Goal: Information Seeking & Learning: Learn about a topic

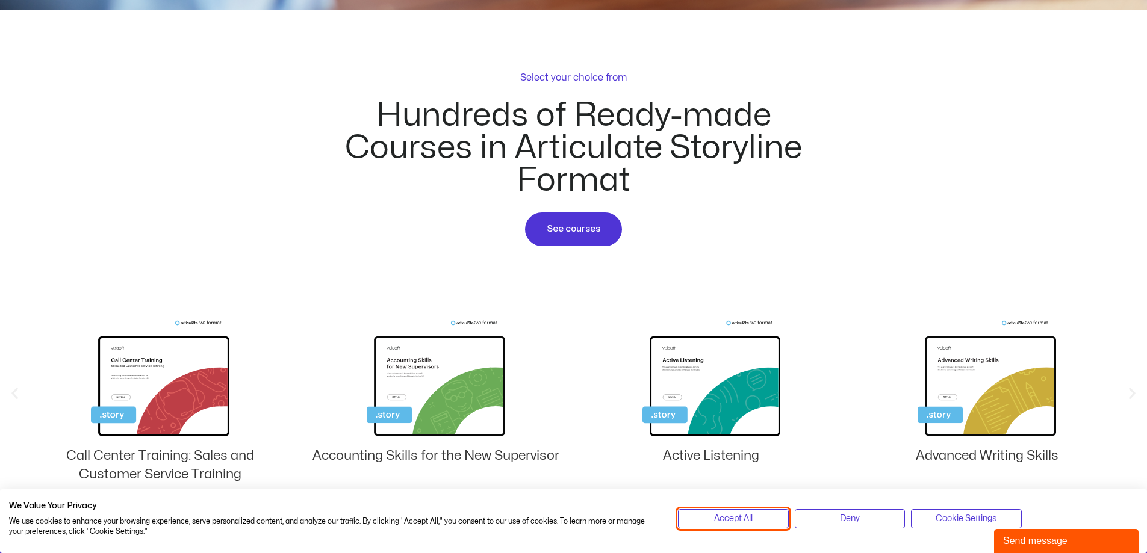
click at [737, 520] on span "Accept All" at bounding box center [733, 519] width 39 height 13
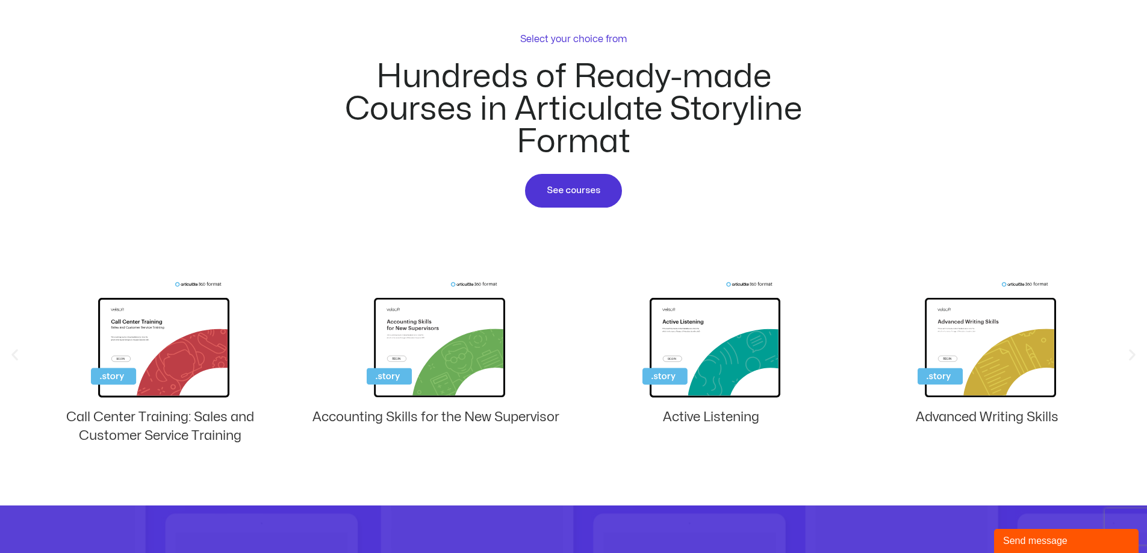
scroll to position [662, 0]
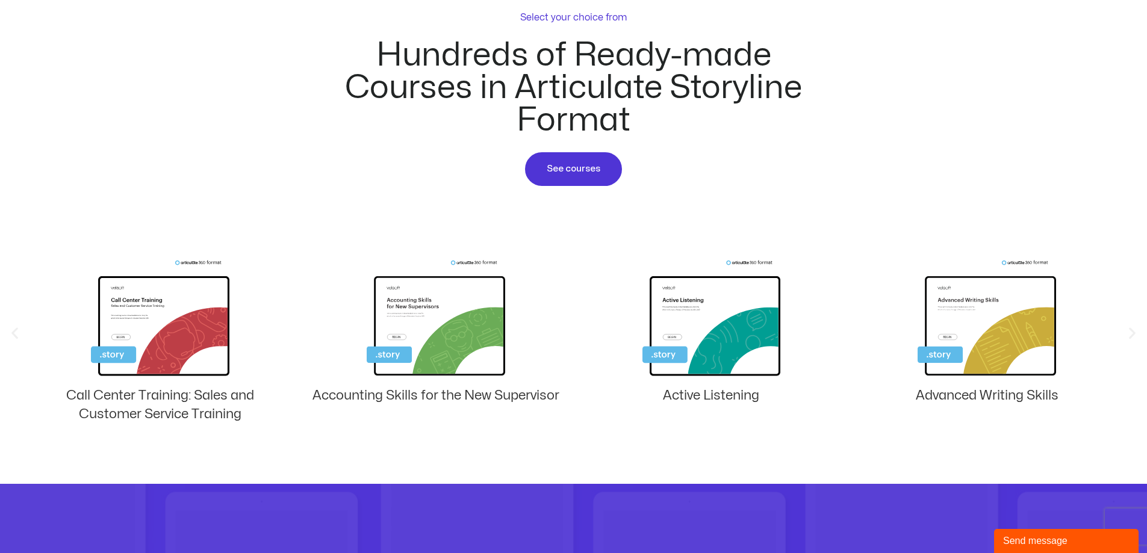
click at [166, 355] on img "1 / 8" at bounding box center [160, 320] width 139 height 120
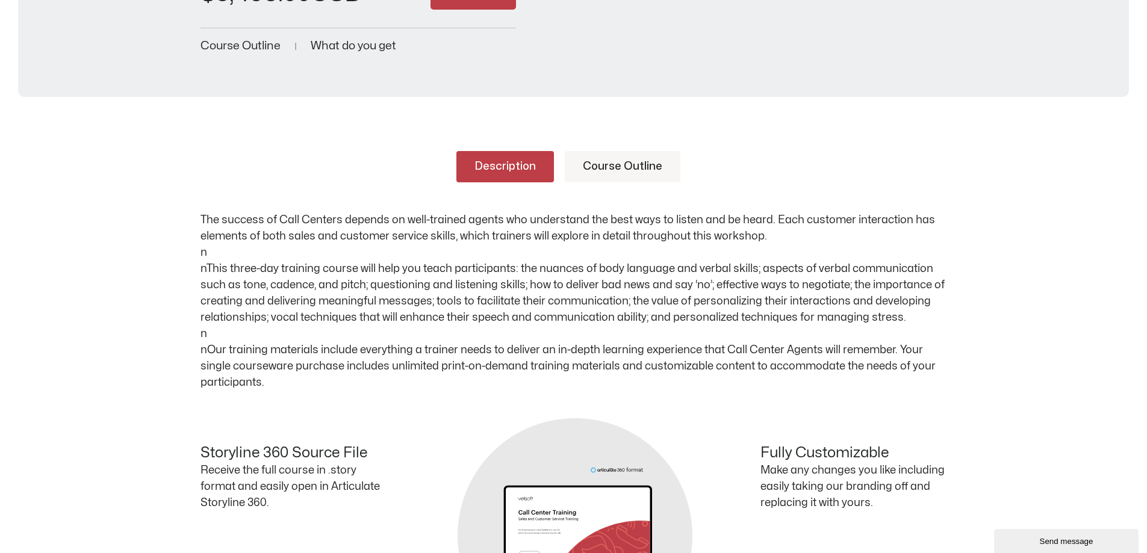
scroll to position [301, 0]
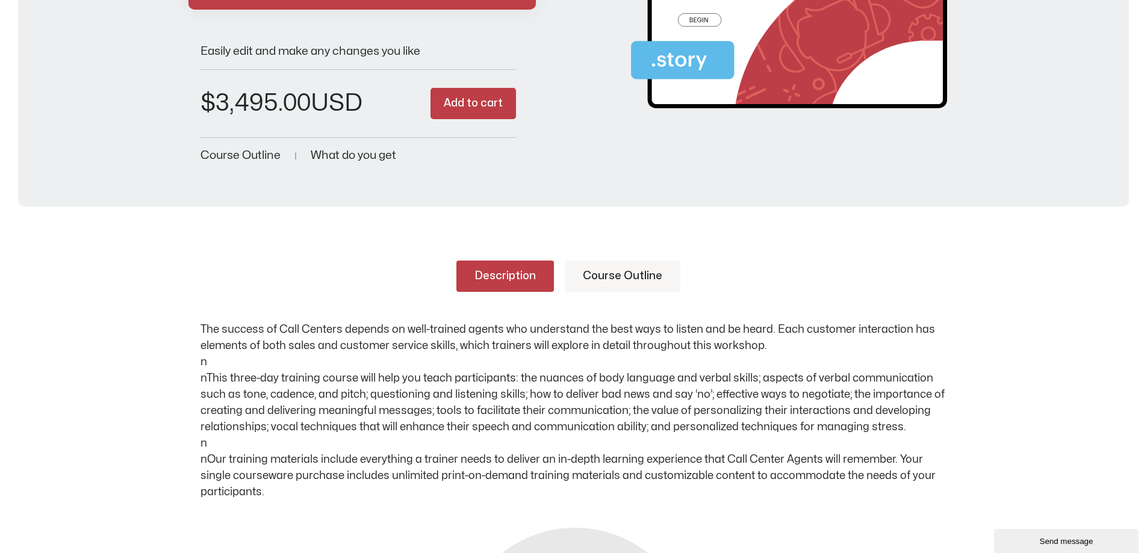
click at [627, 281] on link "Course Outline" at bounding box center [623, 276] width 116 height 31
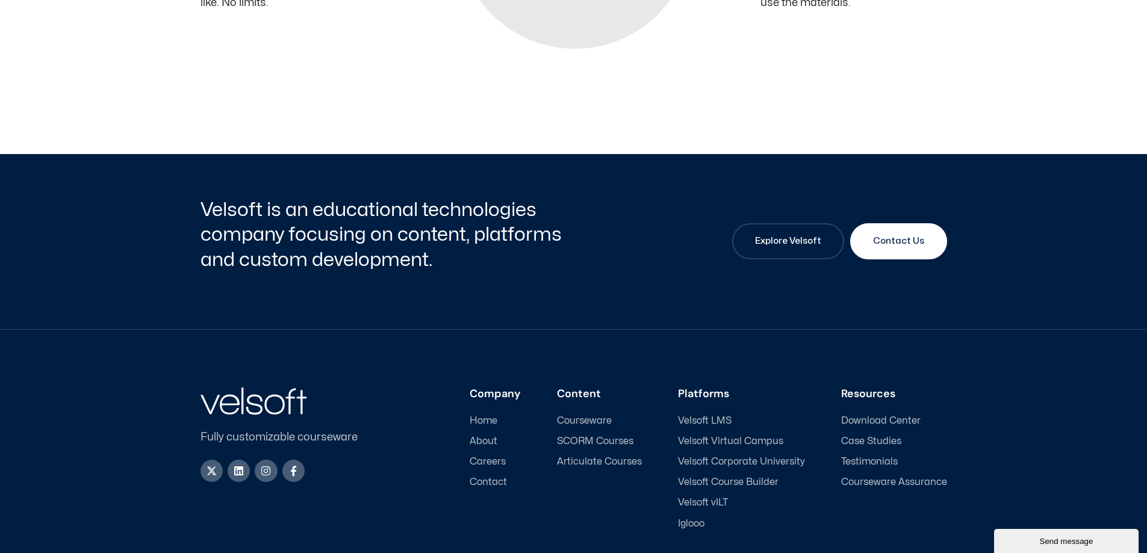
scroll to position [2710, 0]
